Goal: Task Accomplishment & Management: Use online tool/utility

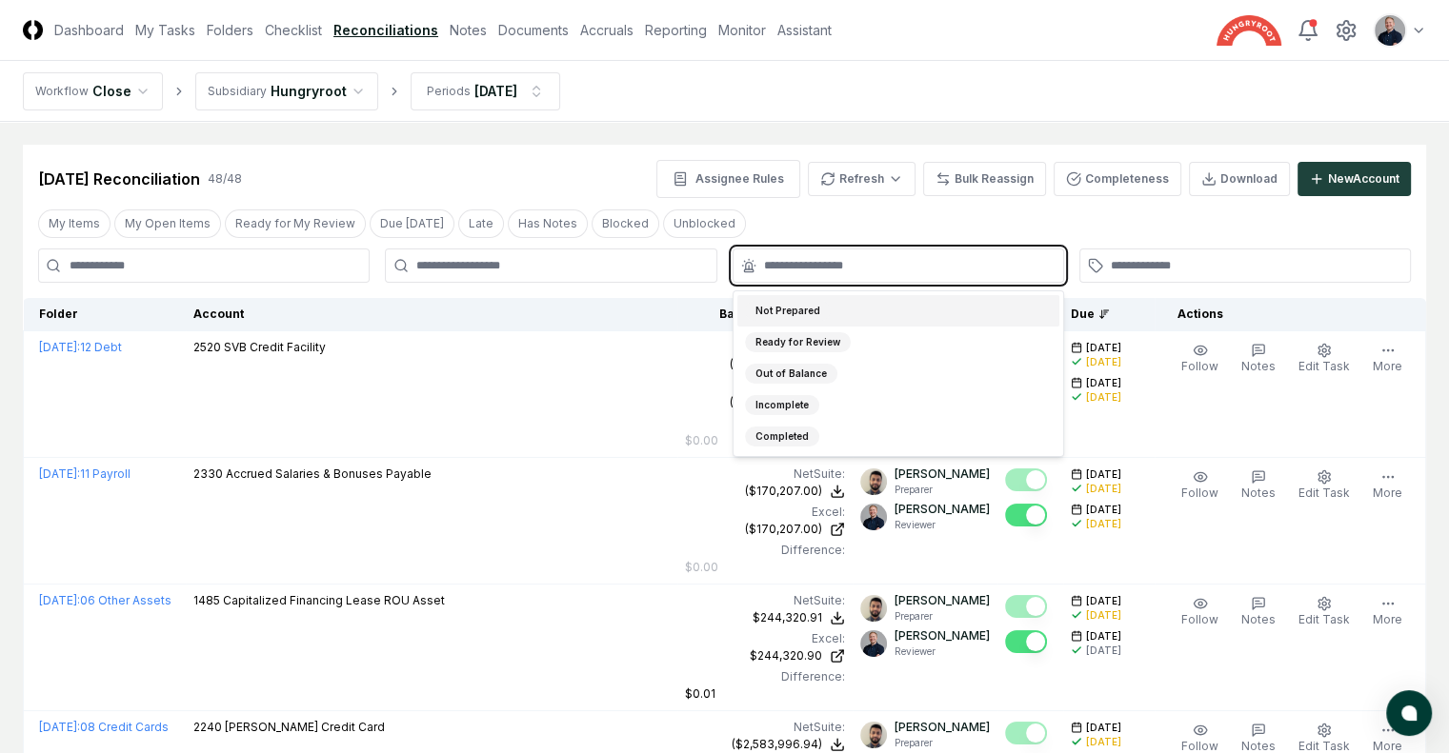
click at [825, 267] on input "text" at bounding box center [908, 265] width 288 height 17
click at [823, 310] on div "Not Prepared" at bounding box center [788, 311] width 86 height 20
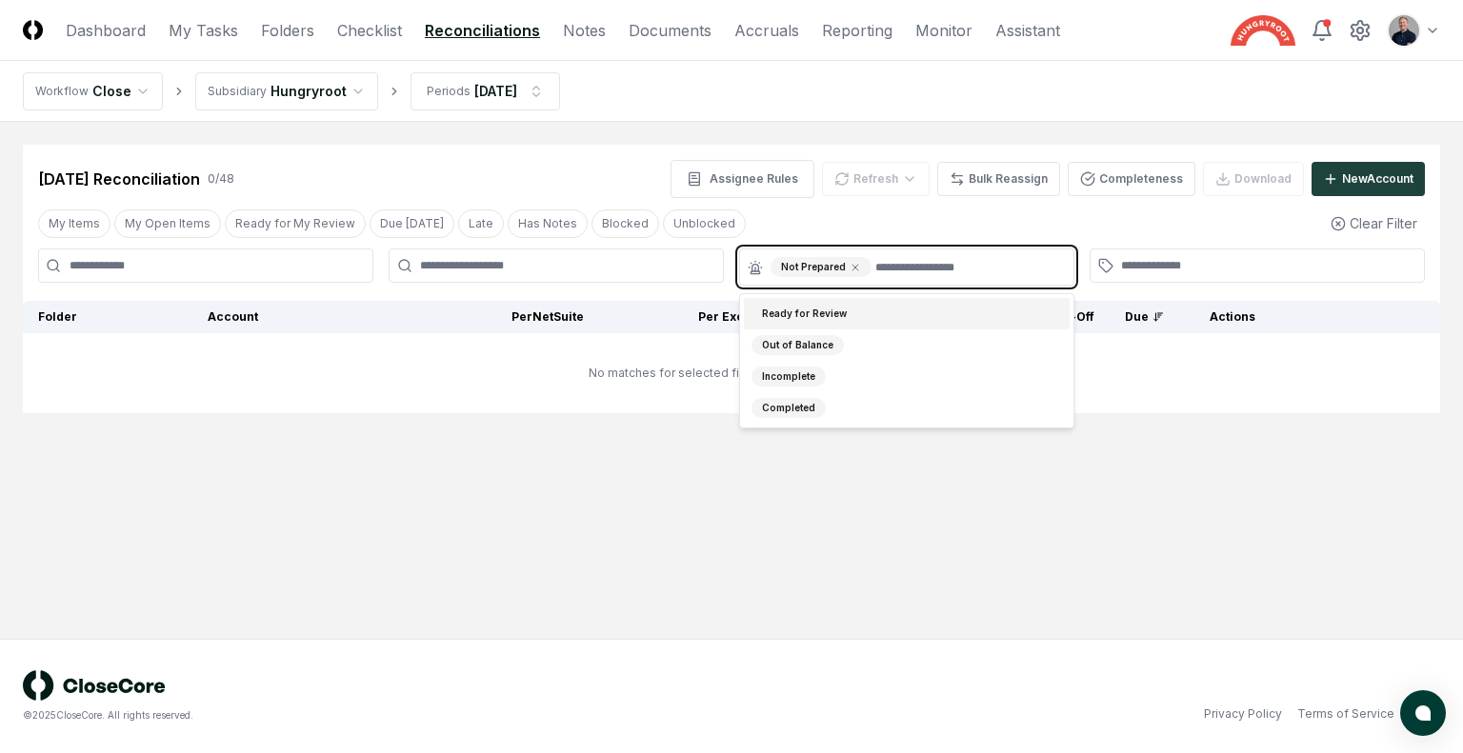
click at [823, 310] on div "Ready for Review" at bounding box center [804, 314] width 106 height 20
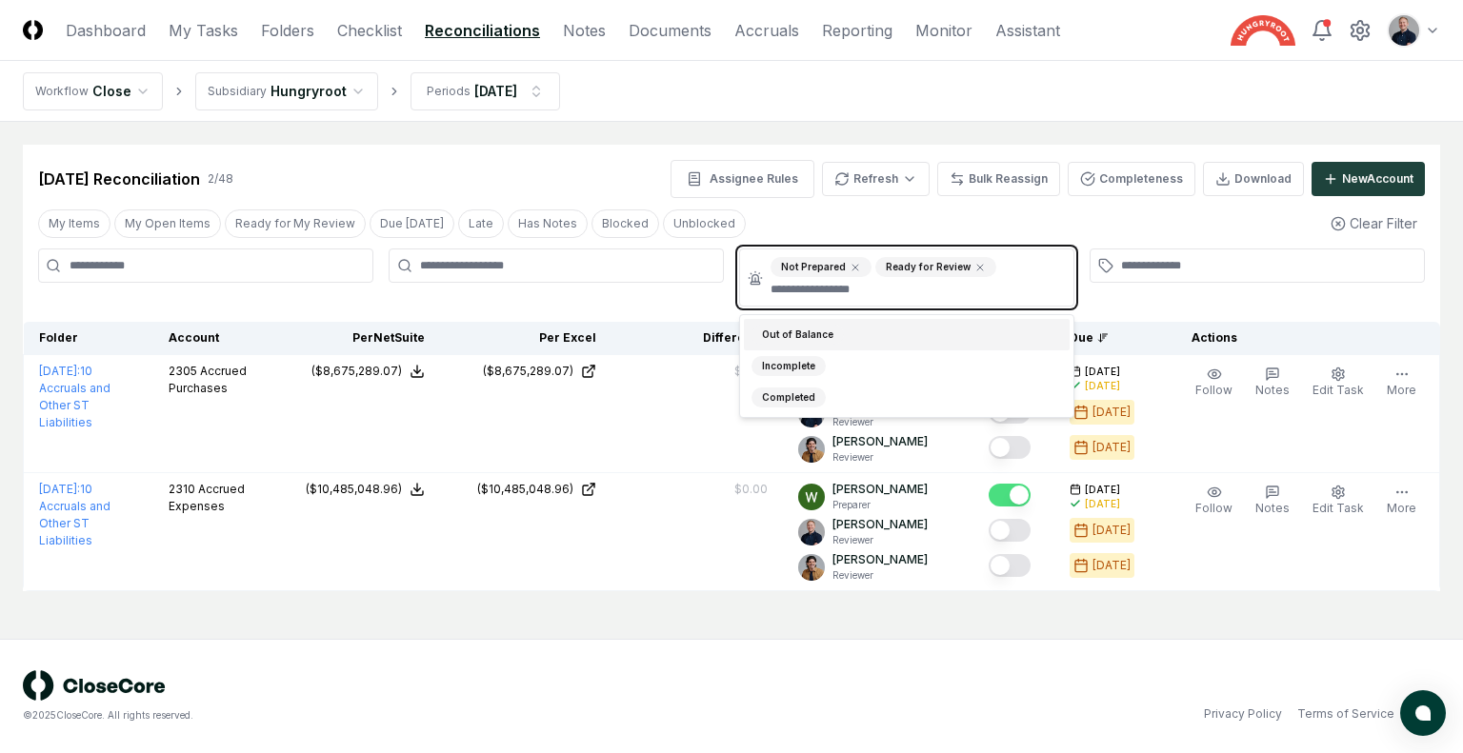
click at [823, 328] on div "Out of Balance" at bounding box center [797, 335] width 92 height 20
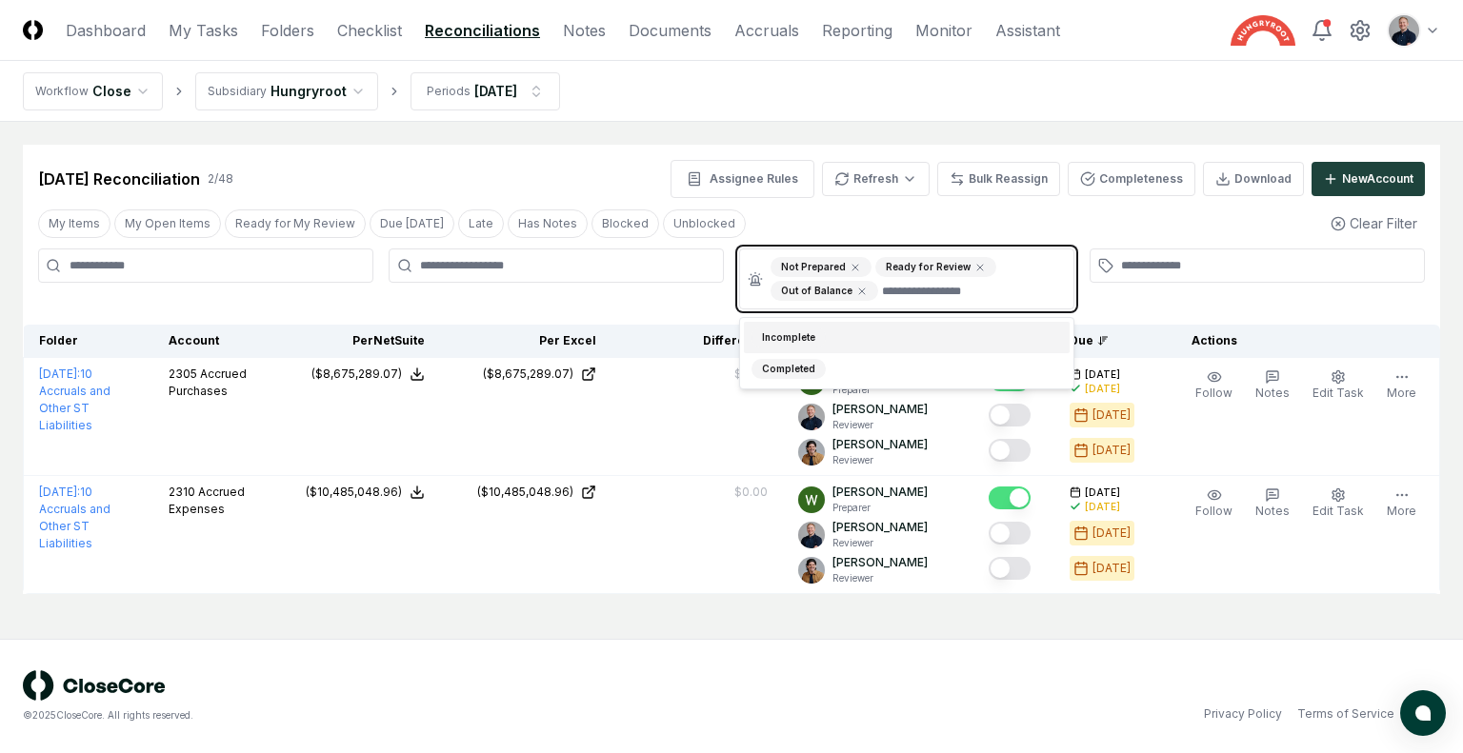
click at [823, 328] on div "Incomplete" at bounding box center [907, 337] width 326 height 31
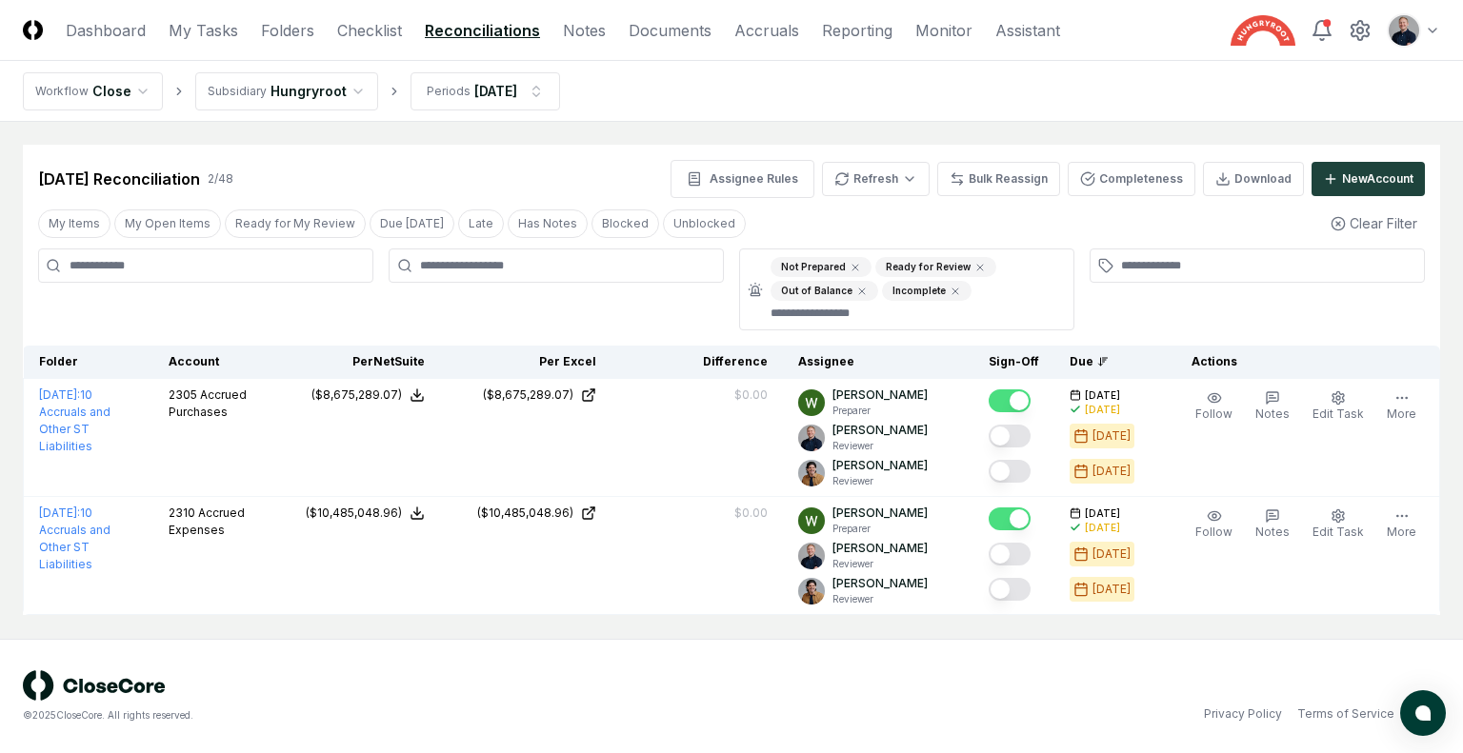
click at [603, 319] on div at bounding box center [556, 290] width 335 height 82
